Goal: Information Seeking & Learning: Learn about a topic

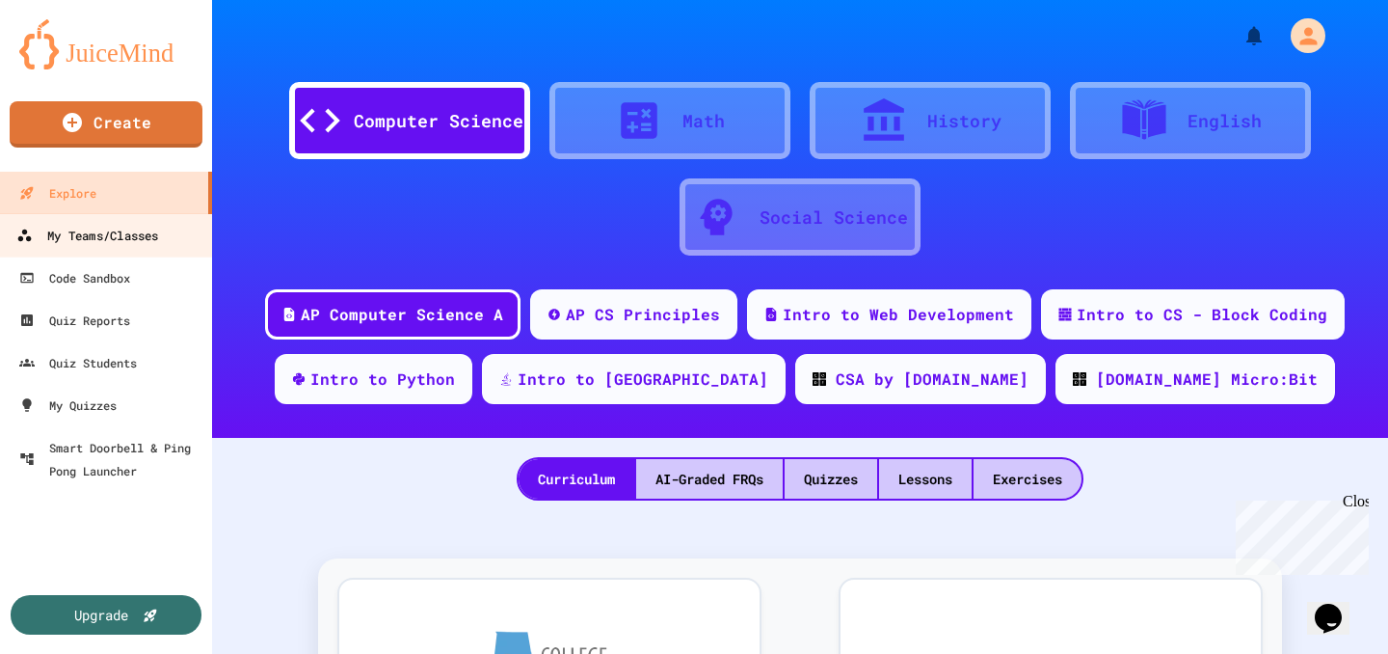
click at [116, 236] on div "My Teams/Classes" at bounding box center [87, 236] width 142 height 24
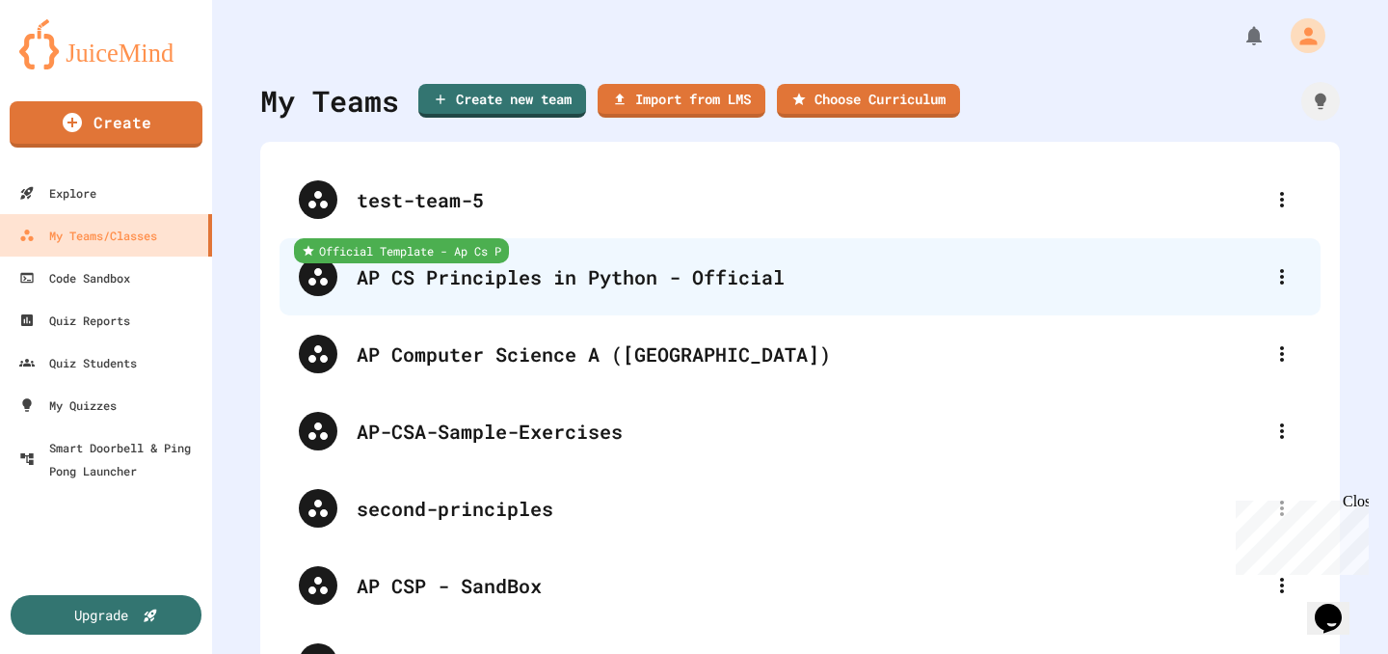
click at [549, 290] on div "AP CS Principles in Python - Official" at bounding box center [810, 276] width 906 height 29
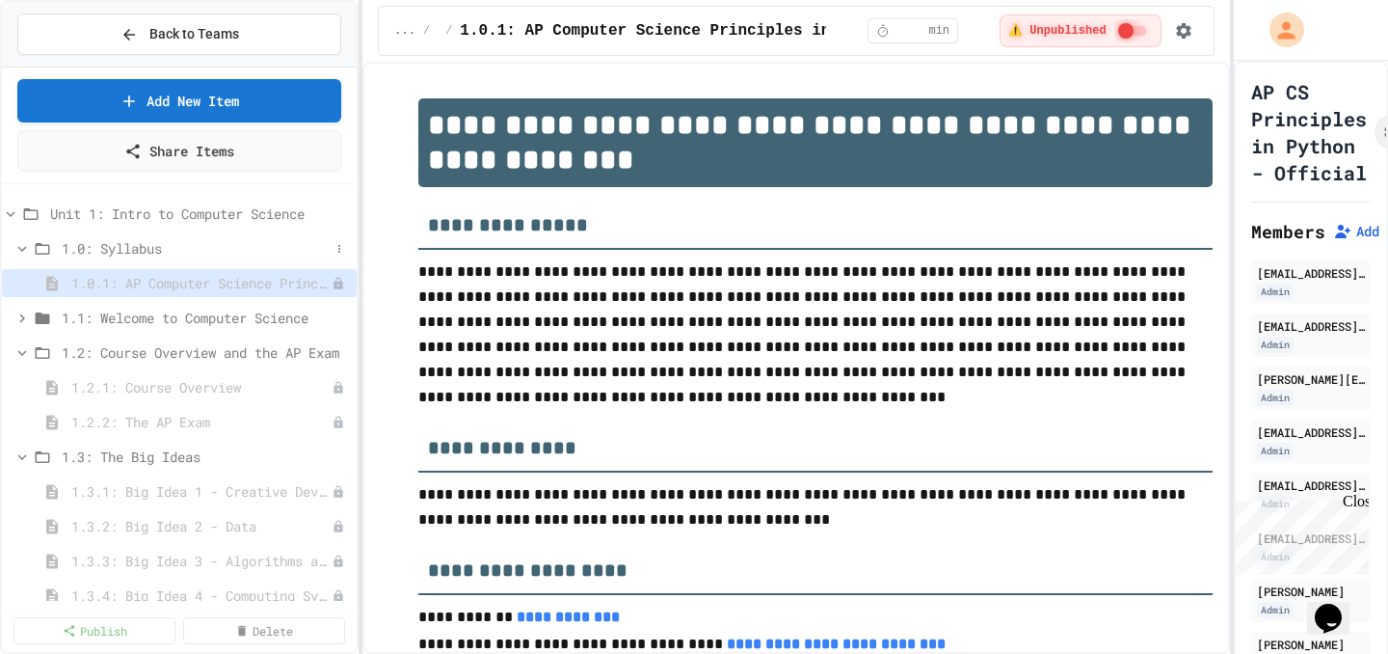
click at [175, 247] on span "1.0: Syllabus" at bounding box center [196, 248] width 268 height 20
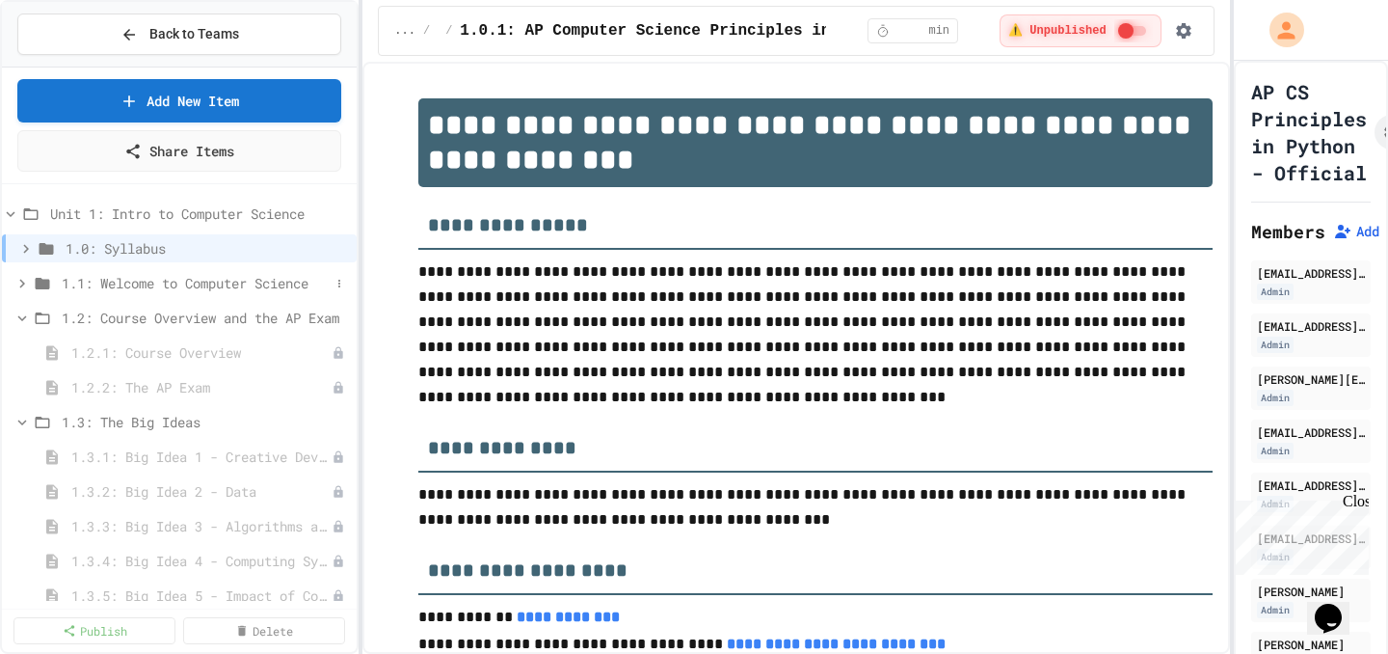
click at [162, 283] on span "1.1: Welcome to Computer Science" at bounding box center [196, 283] width 268 height 20
click at [162, 282] on span "1.1: Welcome to Computer Science" at bounding box center [205, 283] width 287 height 20
click at [161, 282] on span "1.1: Welcome to Computer Science" at bounding box center [196, 283] width 268 height 20
click at [130, 323] on span "1.1.1: What is Computer Science?" at bounding box center [191, 318] width 241 height 20
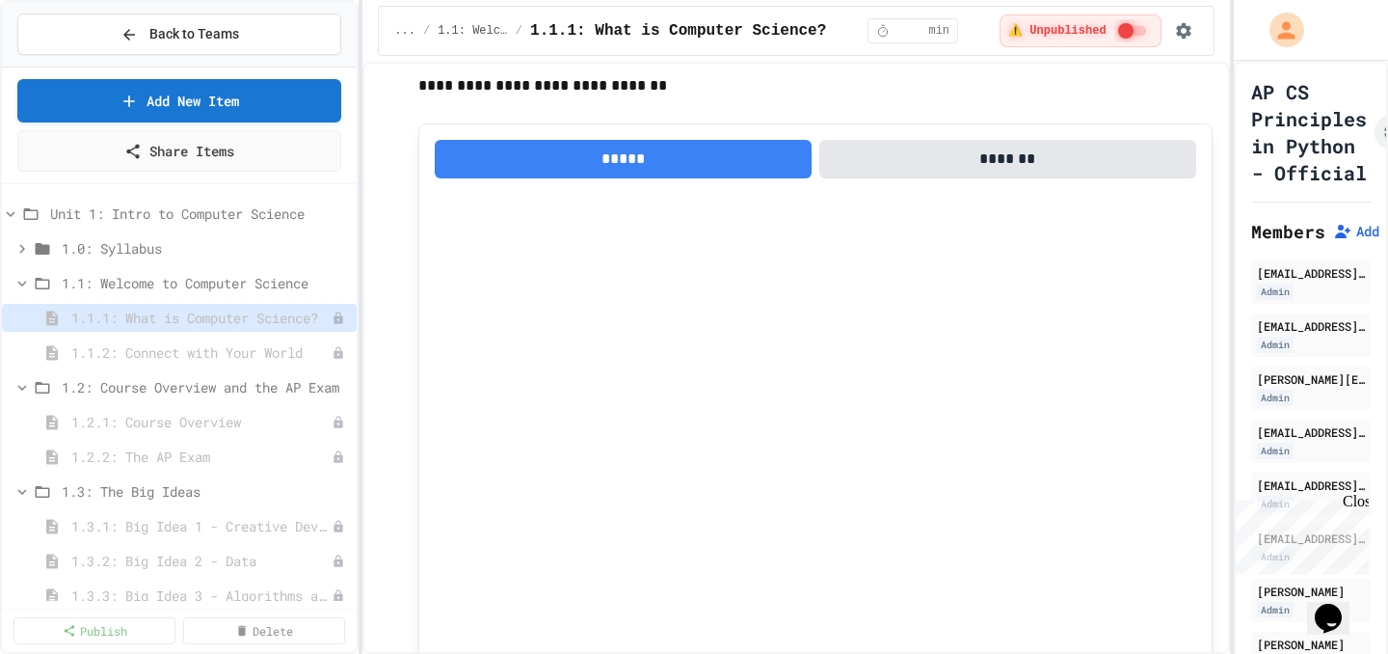
scroll to position [1886, 0]
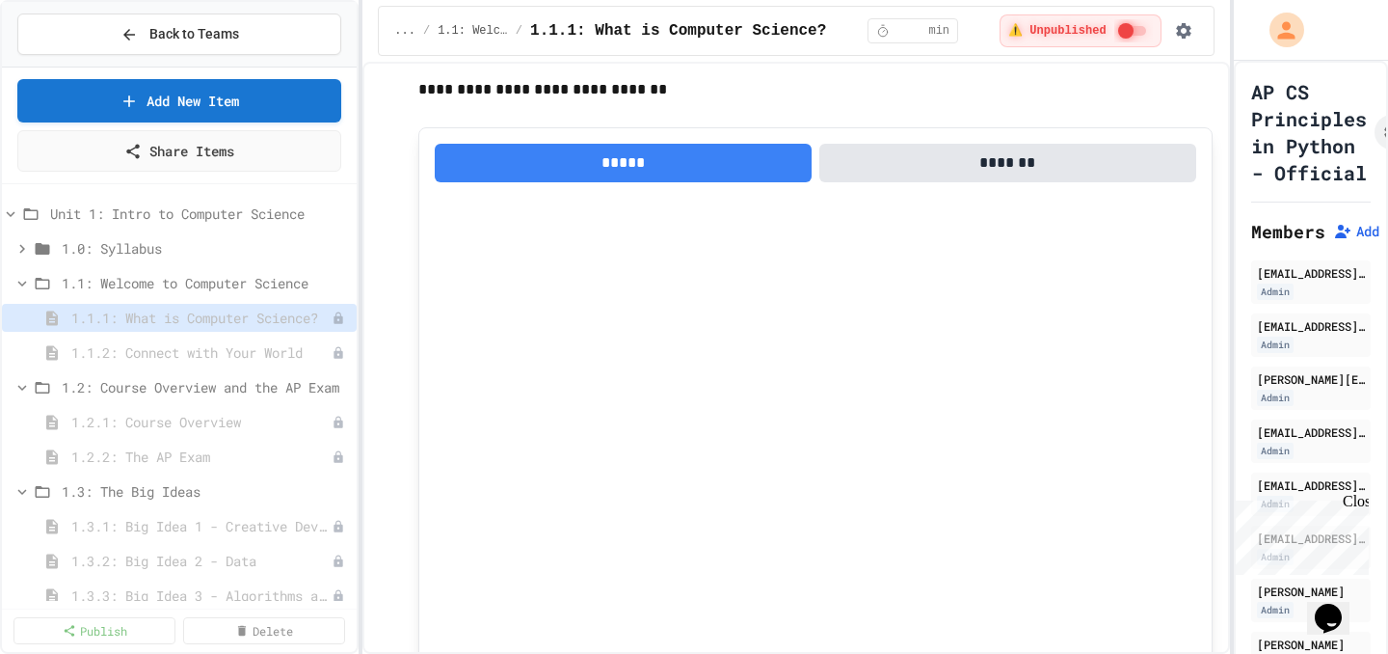
click at [699, 175] on button "*****" at bounding box center [623, 163] width 377 height 39
click at [698, 164] on button "*****" at bounding box center [623, 163] width 377 height 39
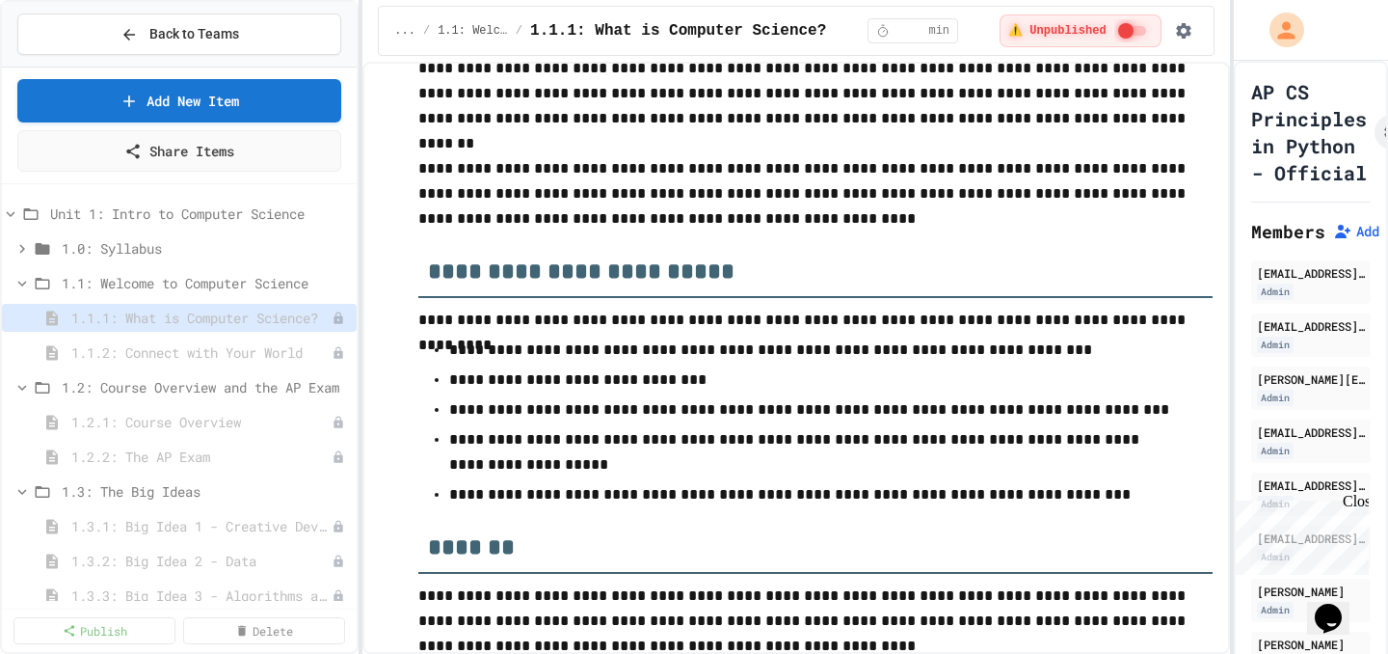
scroll to position [8342, 0]
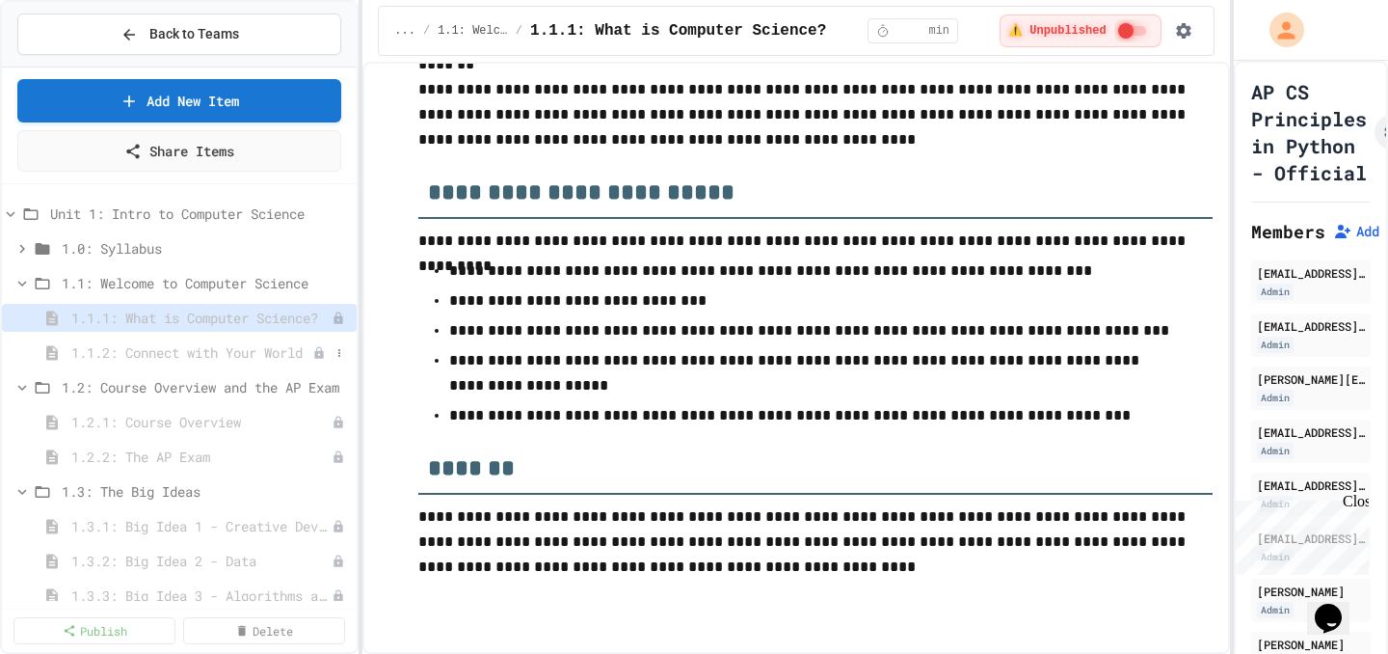
click at [217, 349] on span "1.1.2: Connect with Your World" at bounding box center [191, 352] width 241 height 20
